Goal: Obtain resource: Obtain resource

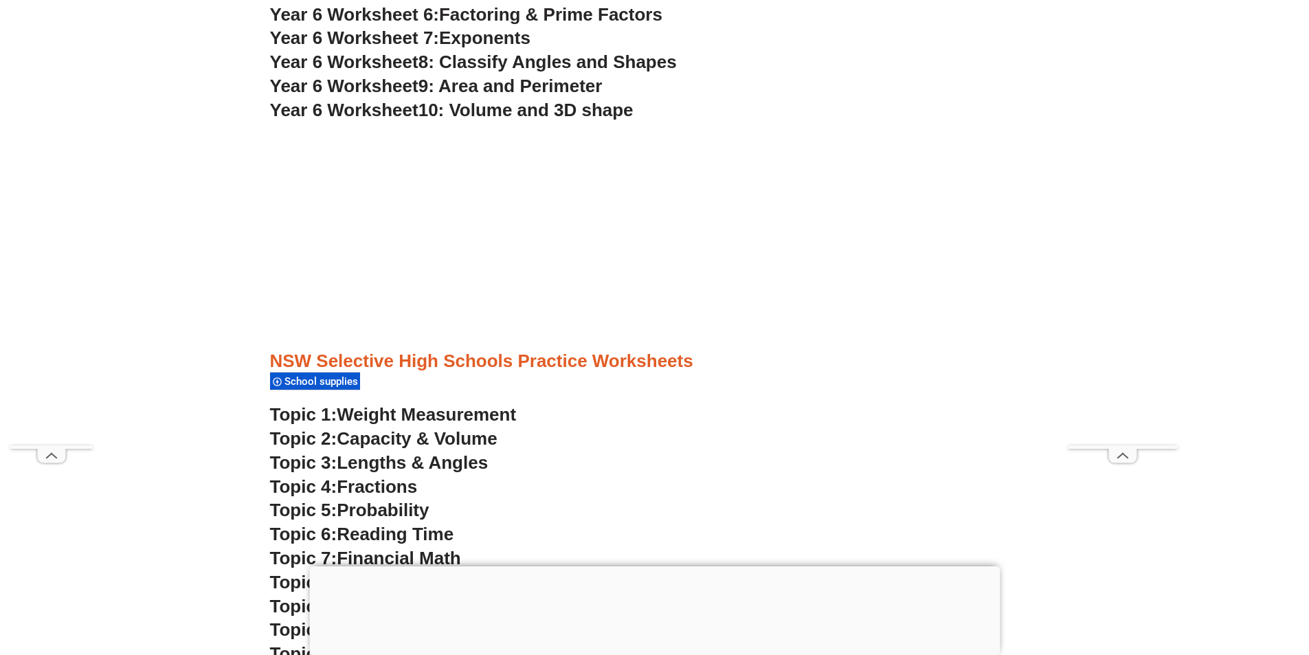
scroll to position [3506, 0]
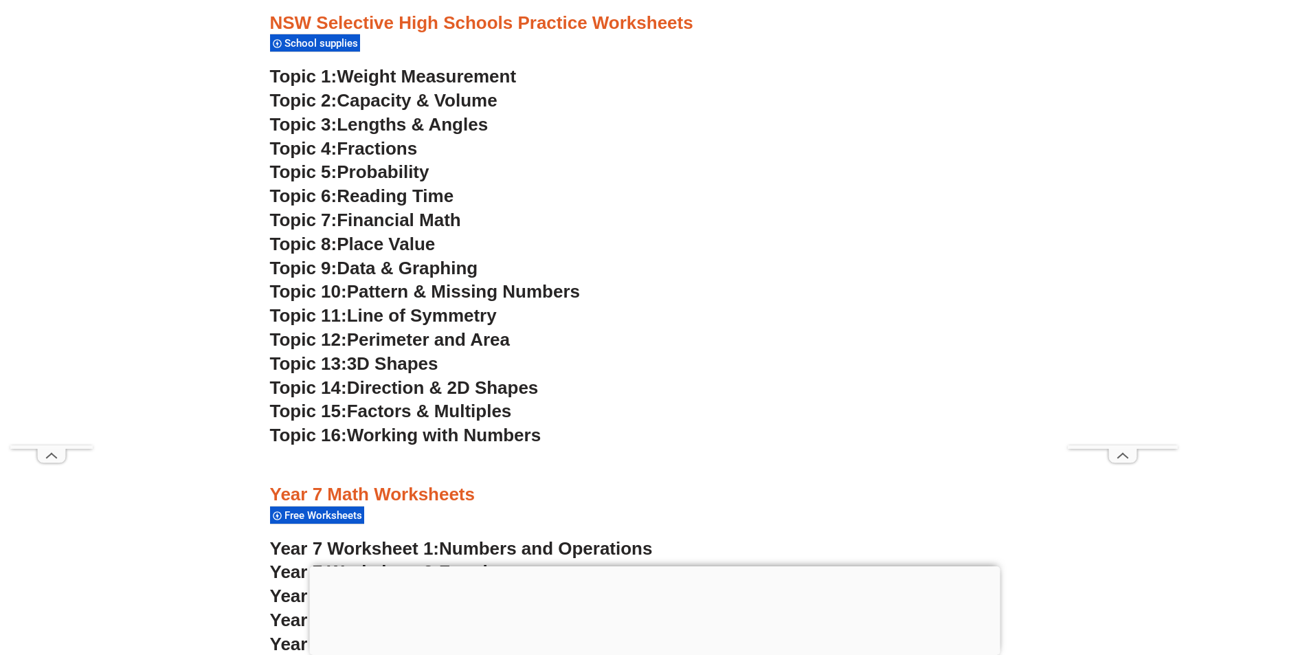
scroll to position [3781, 0]
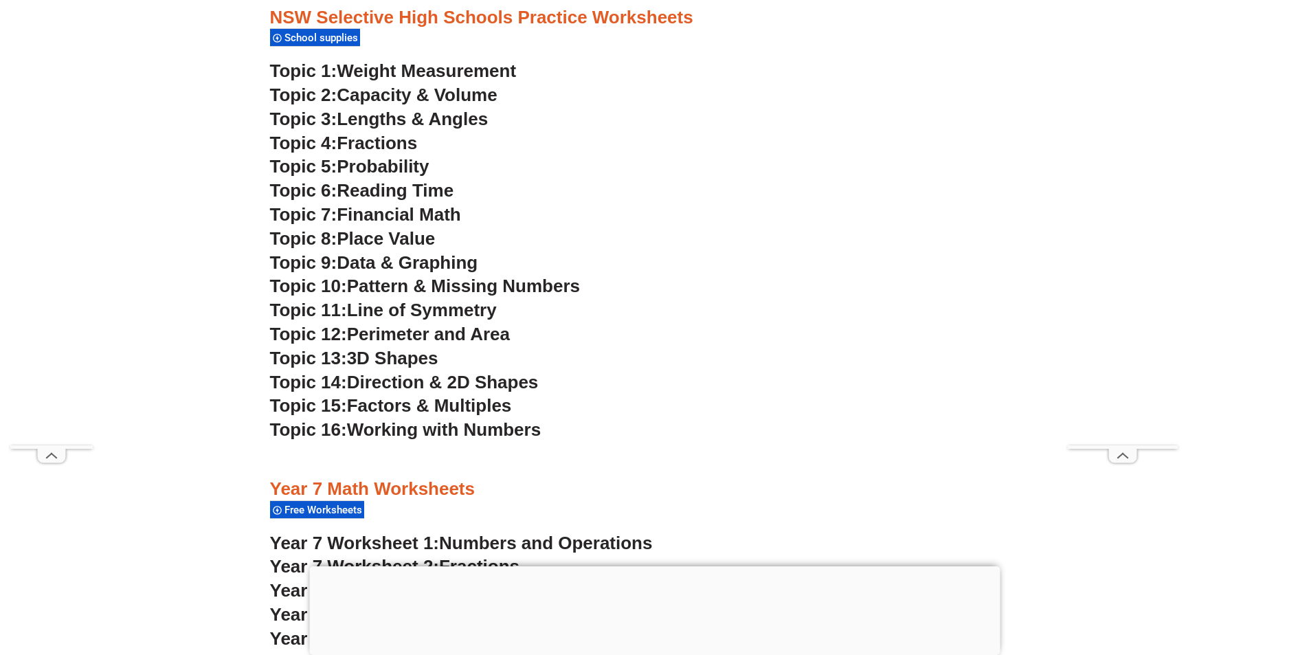
click at [334, 37] on span "School supplies" at bounding box center [324, 38] width 78 height 12
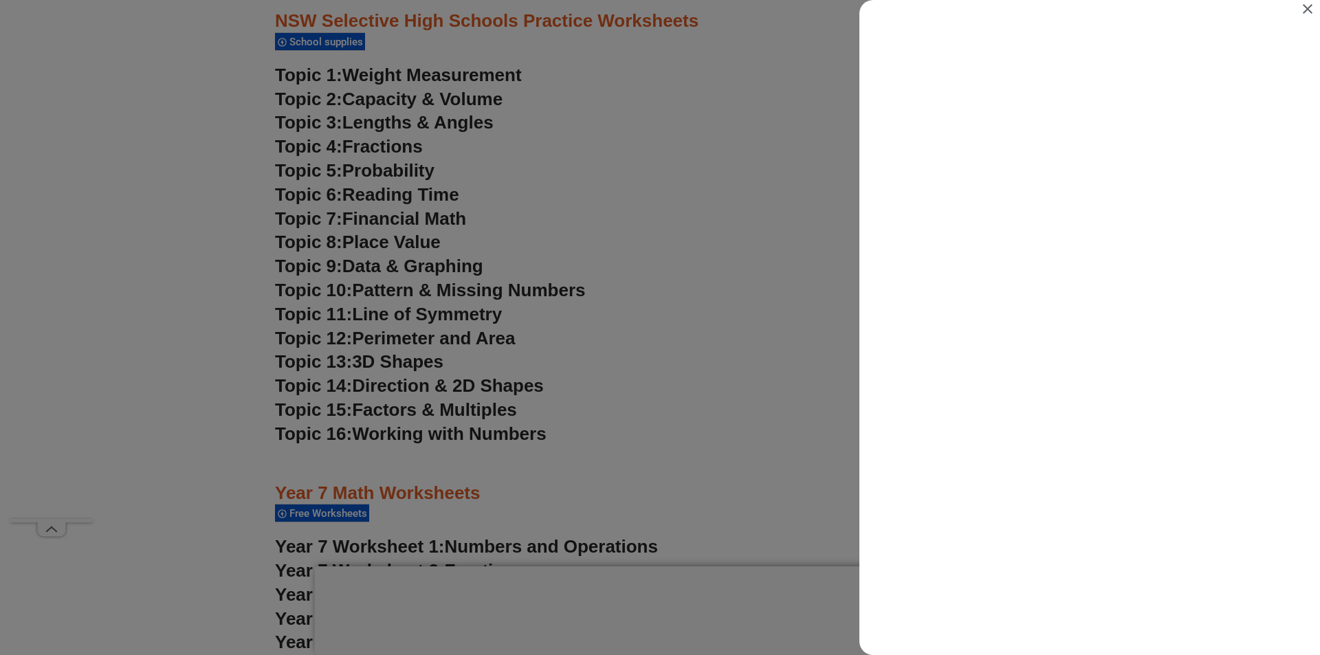
scroll to position [0, 0]
click at [1309, 3] on icon "Close" at bounding box center [1307, 9] width 16 height 16
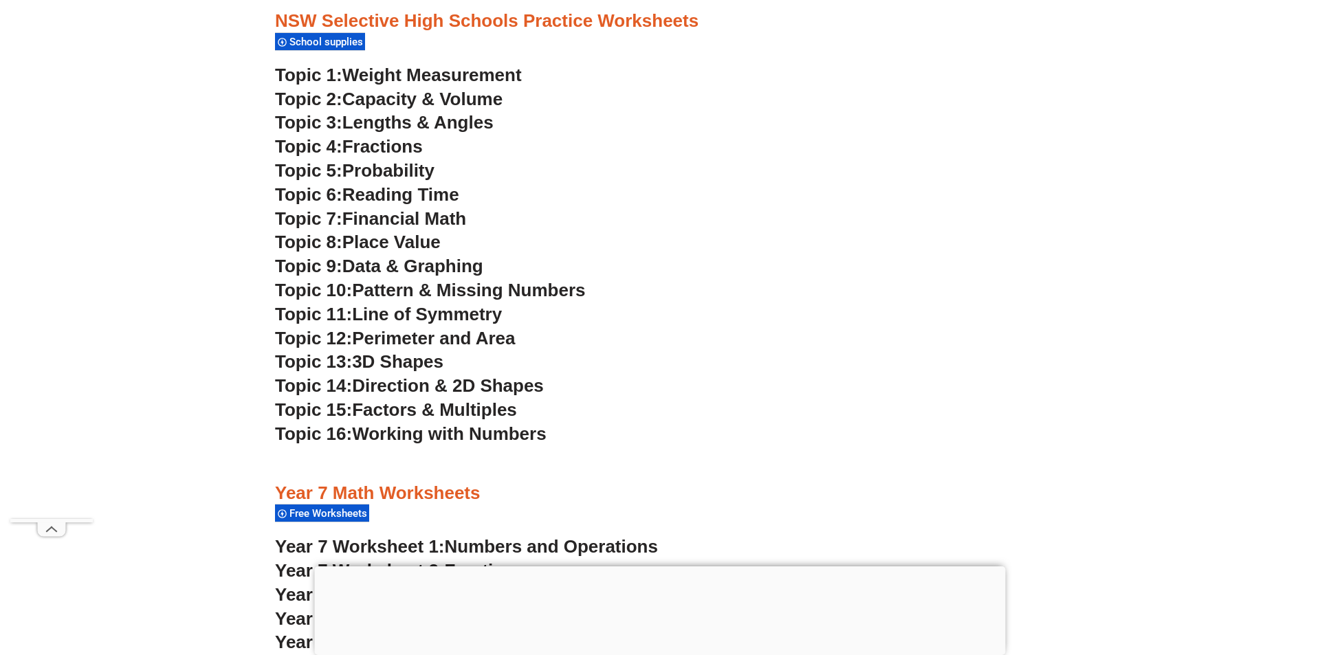
click at [390, 67] on span "Weight Measurement" at bounding box center [431, 75] width 179 height 21
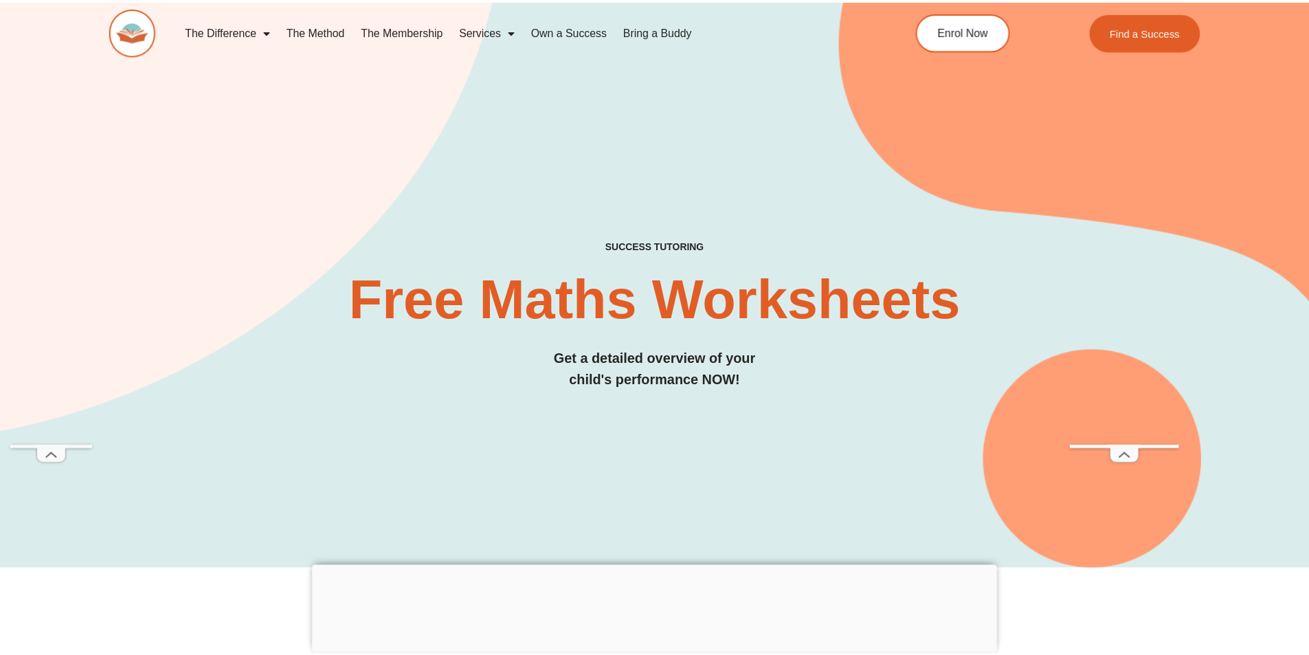
scroll to position [3781, 0]
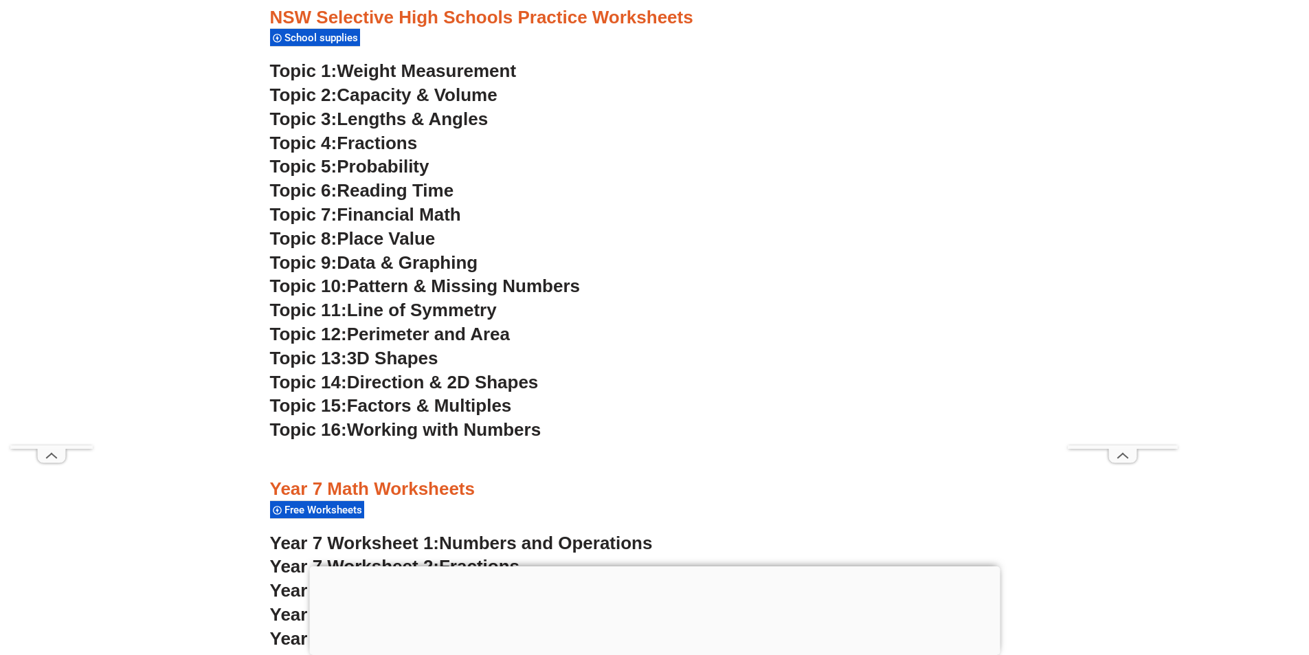
click at [457, 95] on span "Capacity & Volume" at bounding box center [417, 95] width 160 height 21
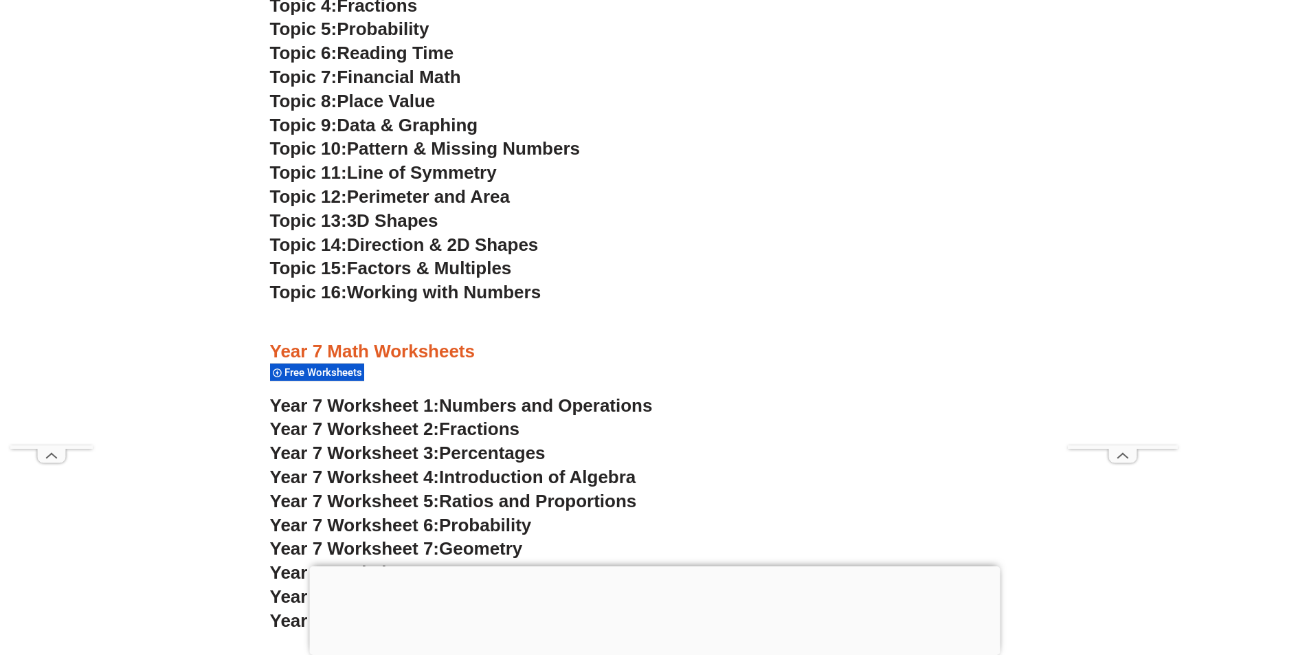
scroll to position [3712, 0]
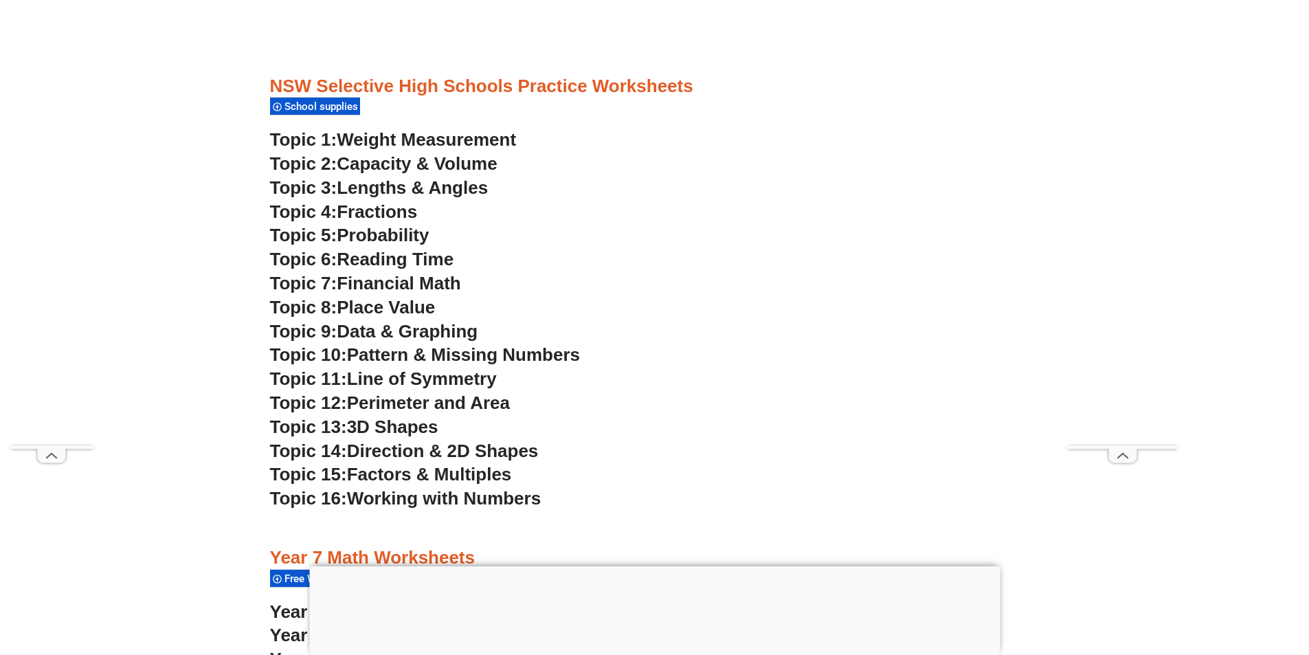
click at [382, 180] on span "Lengths & Angles" at bounding box center [412, 187] width 151 height 21
click at [395, 207] on span "Fractions" at bounding box center [377, 211] width 80 height 21
click at [388, 232] on span "Probability" at bounding box center [383, 235] width 92 height 21
click at [389, 258] on span "Reading Time" at bounding box center [395, 259] width 117 height 21
click at [429, 283] on span "Financial Math" at bounding box center [399, 283] width 124 height 21
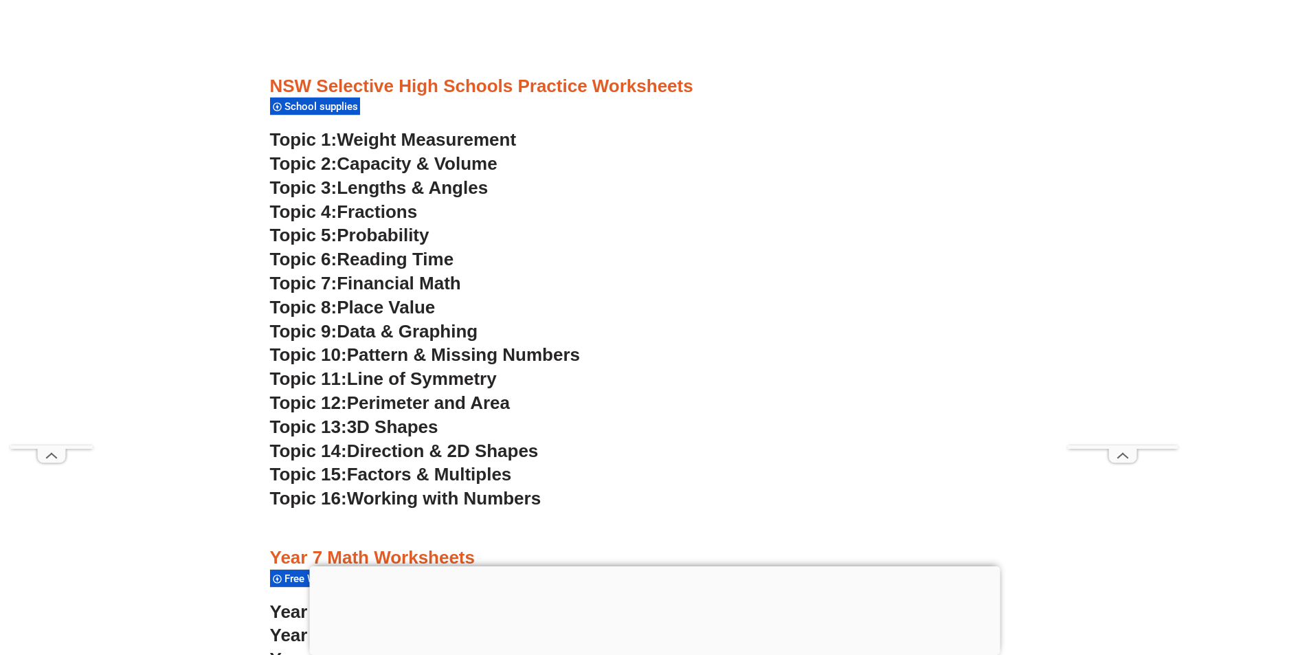
click at [388, 305] on span "Place Value" at bounding box center [386, 307] width 98 height 21
click at [375, 331] on span "Data & Graphing" at bounding box center [407, 331] width 141 height 21
click at [398, 355] on span "Pattern & Missing Numbers" at bounding box center [463, 354] width 233 height 21
click at [430, 379] on span "Line of Symmetry" at bounding box center [422, 378] width 150 height 21
click at [419, 401] on span "Perimeter and Area" at bounding box center [428, 402] width 163 height 21
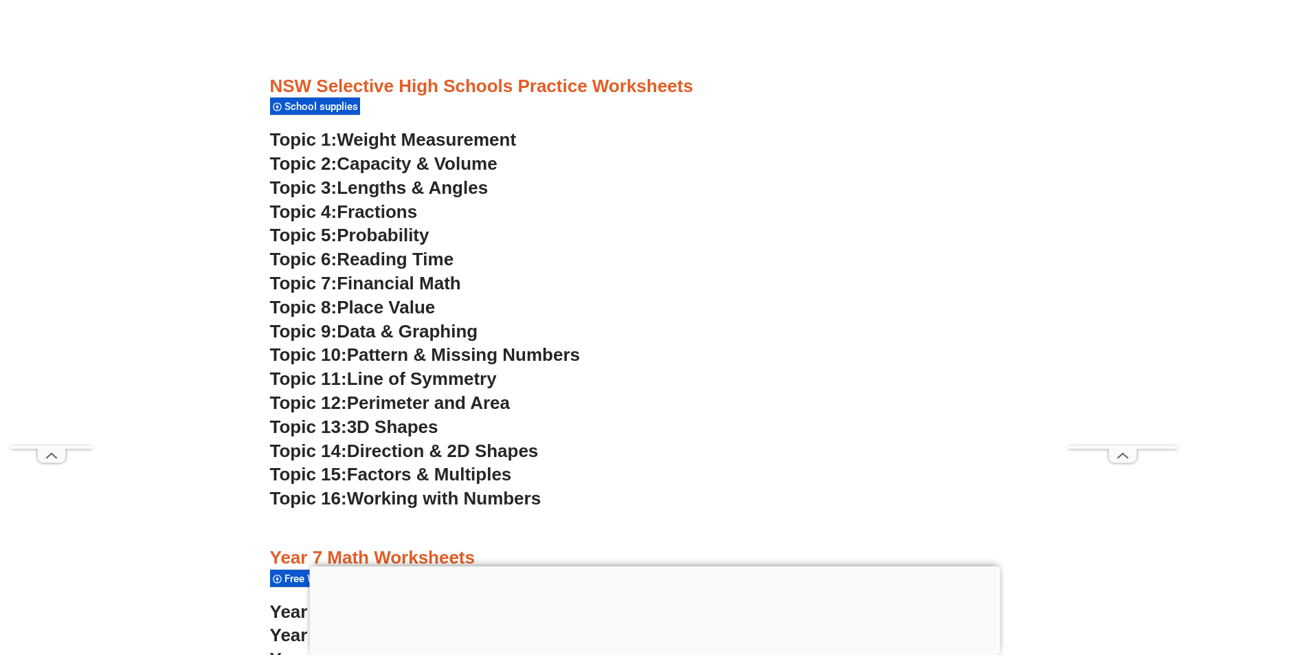
click at [402, 423] on span "3D Shapes" at bounding box center [392, 427] width 91 height 21
click at [411, 450] on span "Direction & 2D Shapes" at bounding box center [443, 451] width 192 height 21
click at [418, 472] on span "Factors & Multiples" at bounding box center [429, 474] width 165 height 21
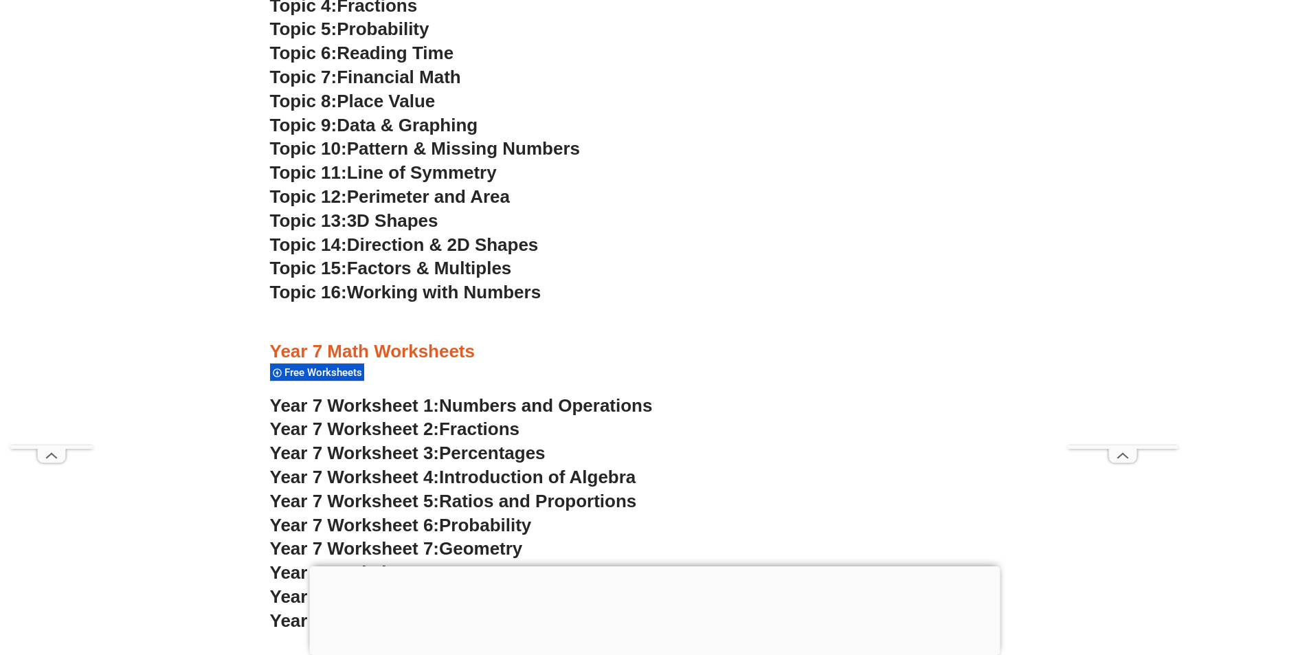
click at [400, 290] on span "Working with Numbers" at bounding box center [444, 292] width 194 height 21
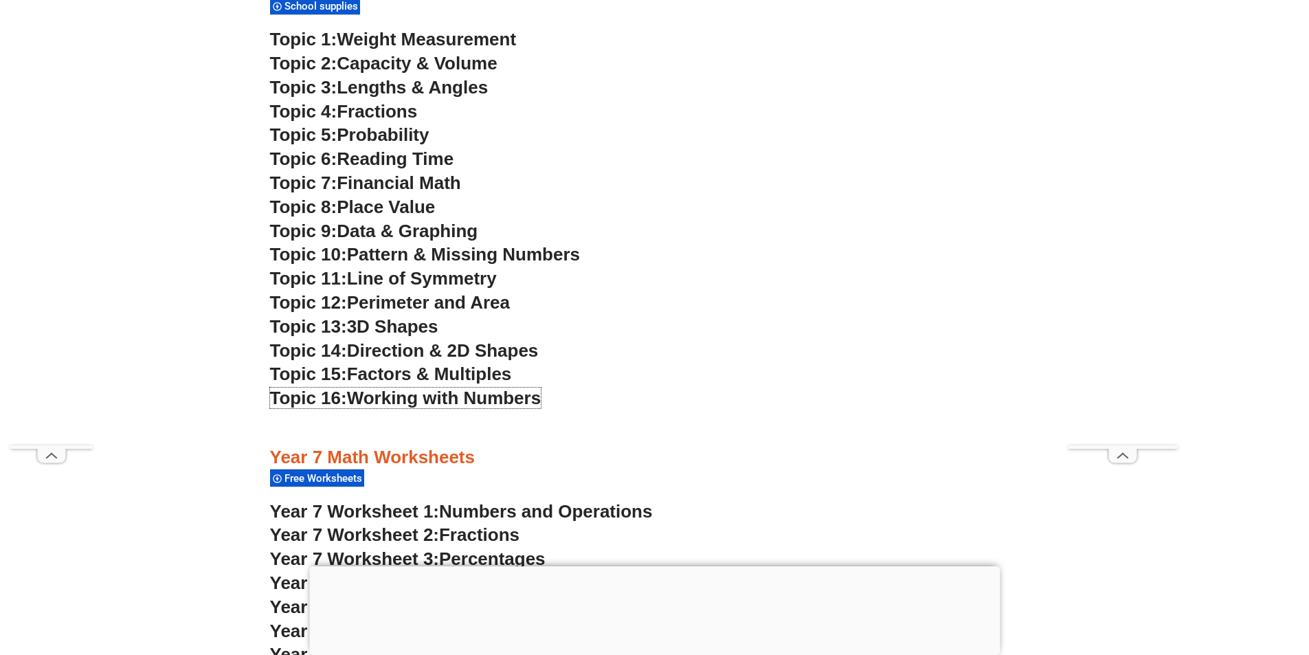
scroll to position [3987, 0]
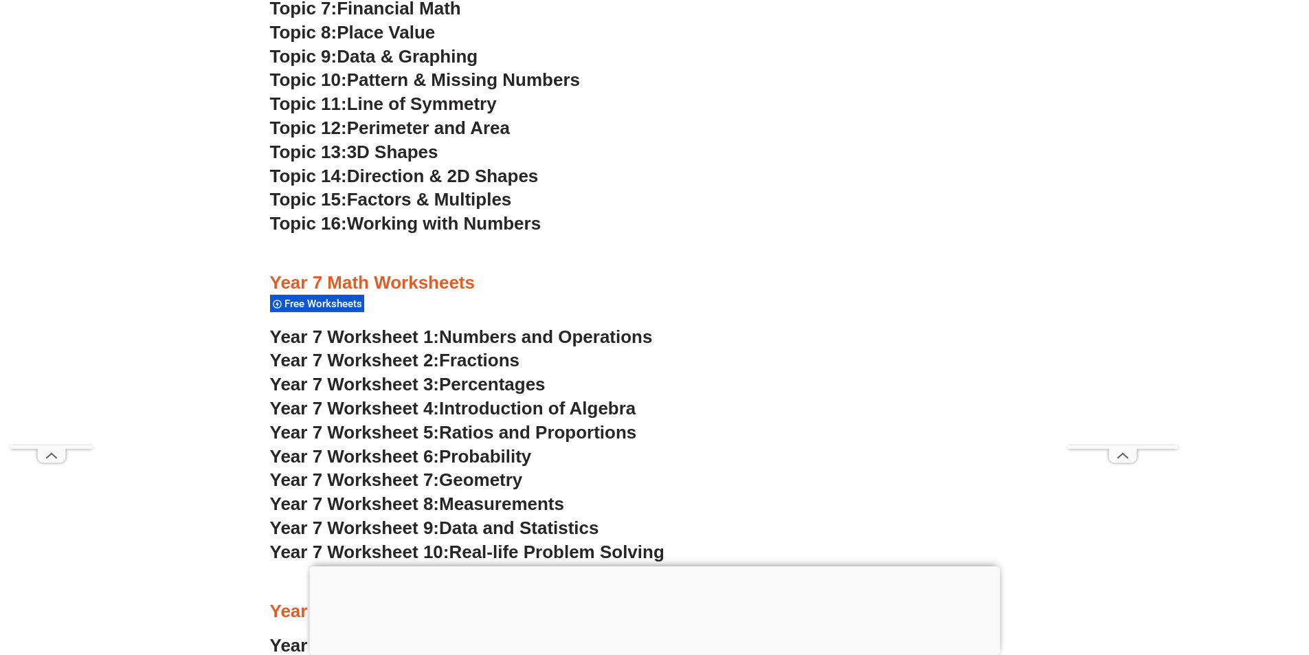
click at [469, 332] on span "Numbers and Operations" at bounding box center [545, 337] width 213 height 21
click at [393, 357] on span "Year 7 Worksheet 2:" at bounding box center [355, 360] width 170 height 21
click at [397, 384] on span "Year 7 Worksheet 3:" at bounding box center [355, 384] width 170 height 21
click at [391, 409] on span "Year 7 Worksheet 4:" at bounding box center [355, 408] width 170 height 21
click at [421, 428] on span "Year 7 Worksheet 5:" at bounding box center [355, 432] width 170 height 21
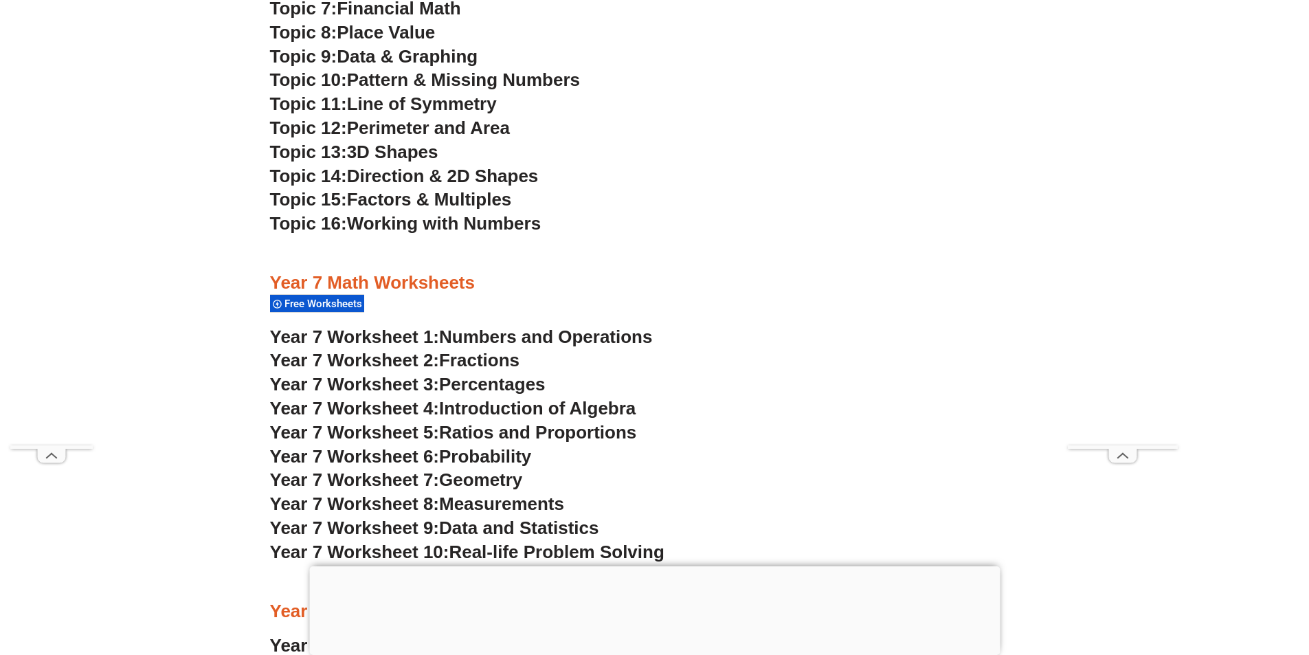
click at [371, 452] on span "Year 7 Worksheet 6:" at bounding box center [355, 456] width 170 height 21
click at [384, 476] on span "Year 7 Worksheet 7:" at bounding box center [355, 479] width 170 height 21
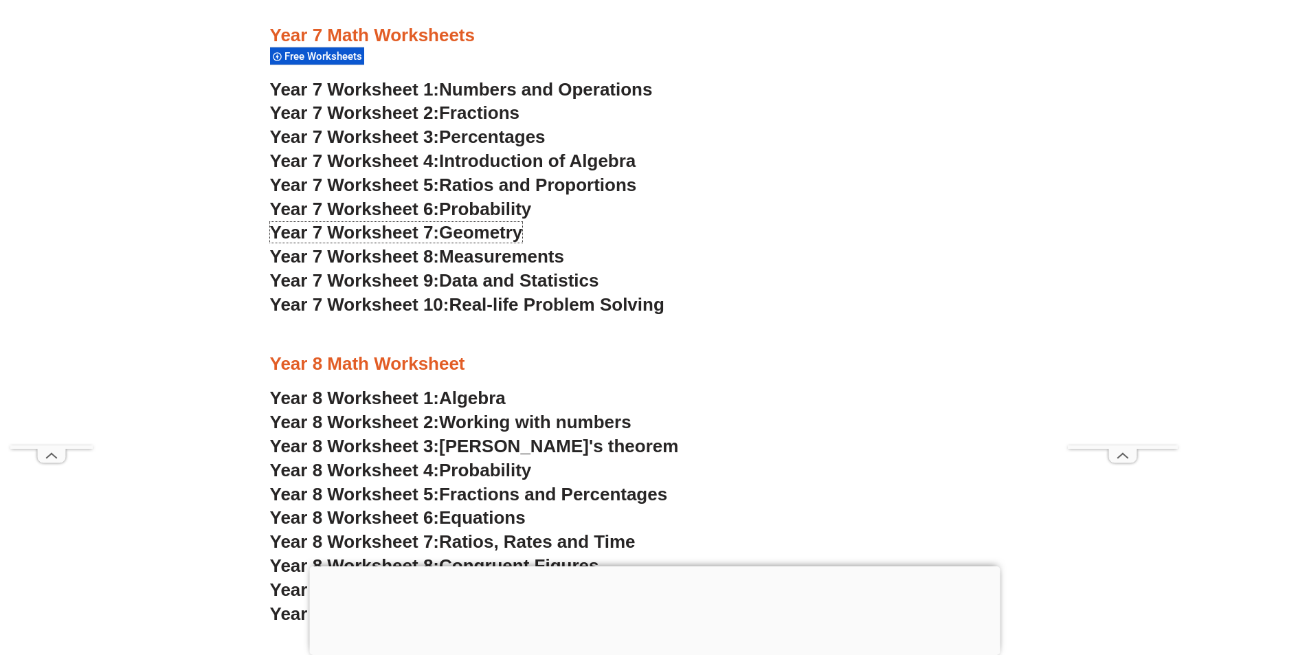
scroll to position [4262, 0]
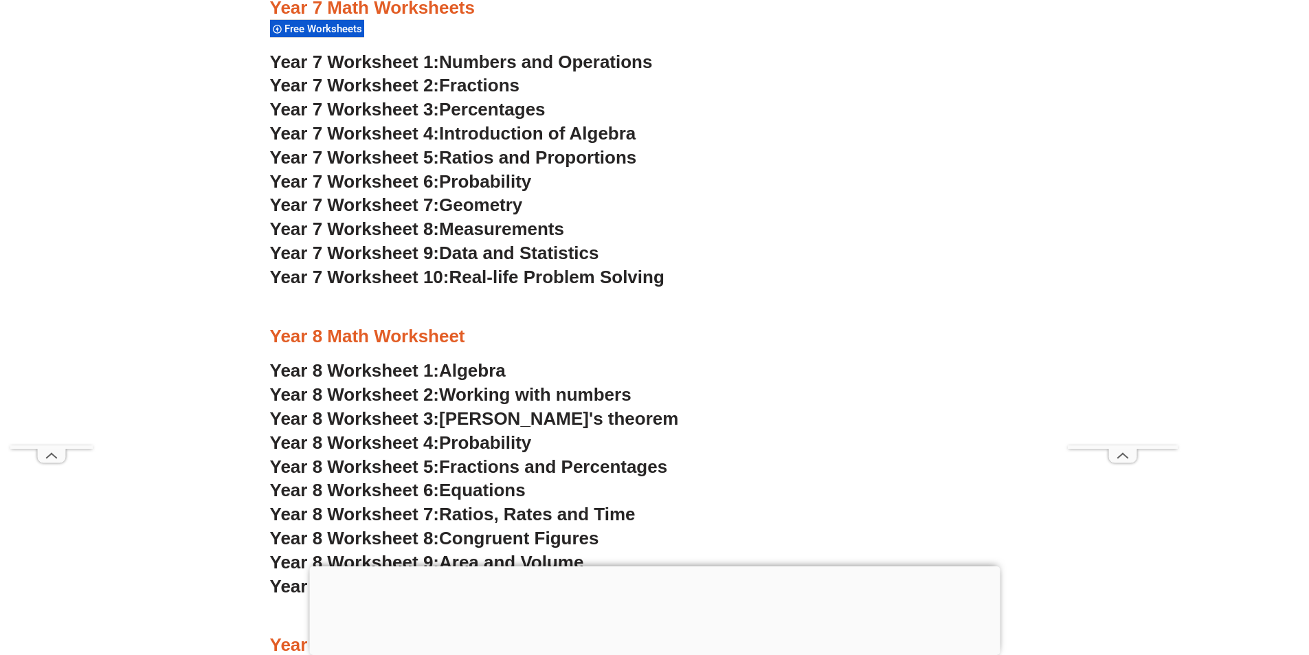
click at [501, 228] on span "Measurements" at bounding box center [501, 229] width 125 height 21
click at [440, 254] on span "Year 7 Worksheet 9:" at bounding box center [355, 253] width 170 height 21
click at [462, 276] on span "Real-life Problem Solving" at bounding box center [556, 277] width 215 height 21
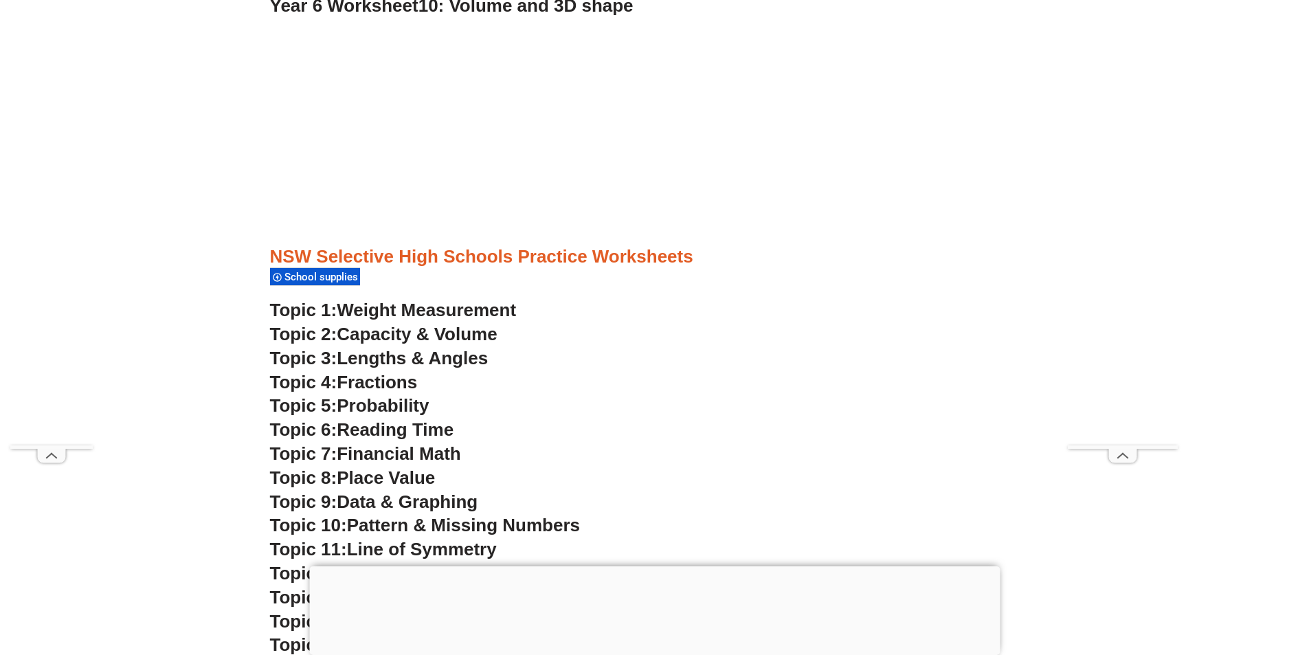
scroll to position [3513, 0]
